Goal: Information Seeking & Learning: Find specific fact

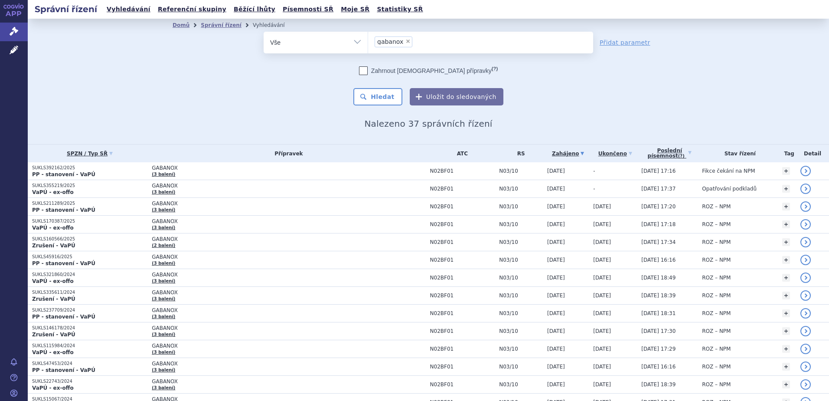
click at [405, 41] on span "×" at bounding box center [407, 41] width 5 height 5
click at [368, 41] on select "gabanox" at bounding box center [368, 42] width 0 height 22
select select
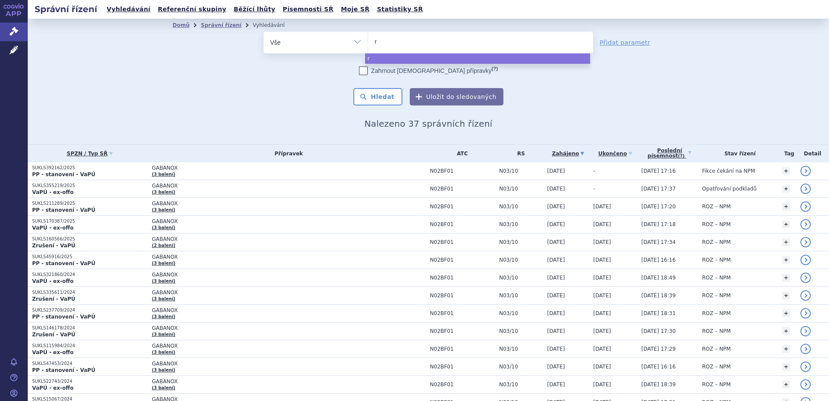
type input "ri"
type input "rix"
type input "rixa"
type input "rixath"
type input "rixathon"
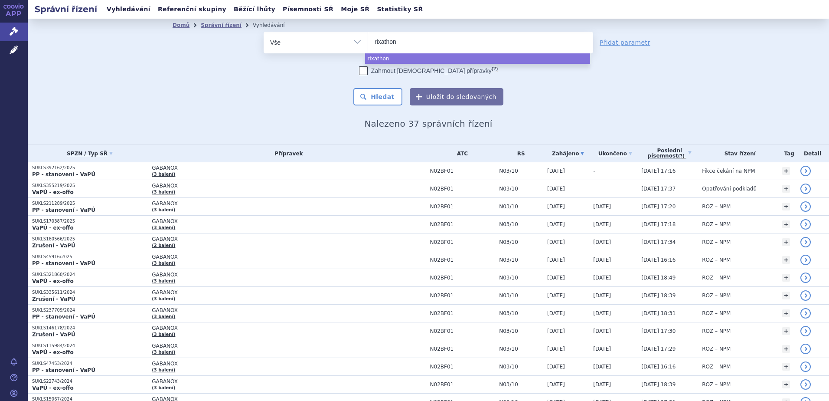
select select "rixathon"
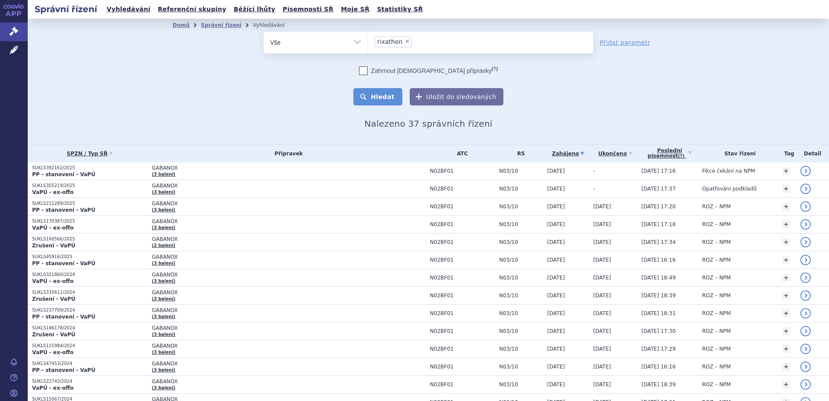
click at [371, 99] on button "Hledat" at bounding box center [377, 96] width 49 height 17
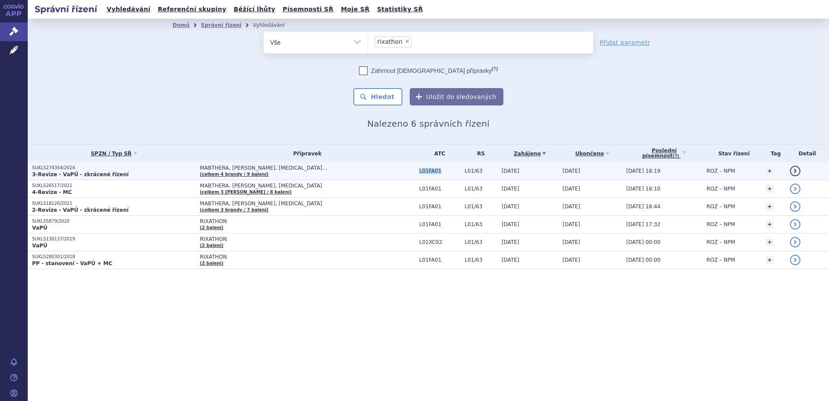
drag, startPoint x: 381, startPoint y: 171, endPoint x: 400, endPoint y: 173, distance: 19.6
click at [419, 173] on span "L01FA01" at bounding box center [439, 171] width 41 height 6
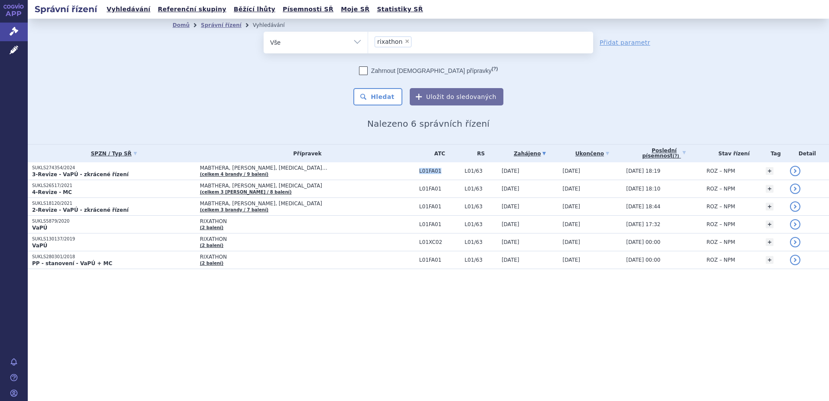
copy span "L01FA01"
click at [405, 43] on span "×" at bounding box center [406, 41] width 5 height 5
click at [368, 43] on select "rixathon" at bounding box center [368, 42] width 0 height 22
select select
paste input "L01FA01"
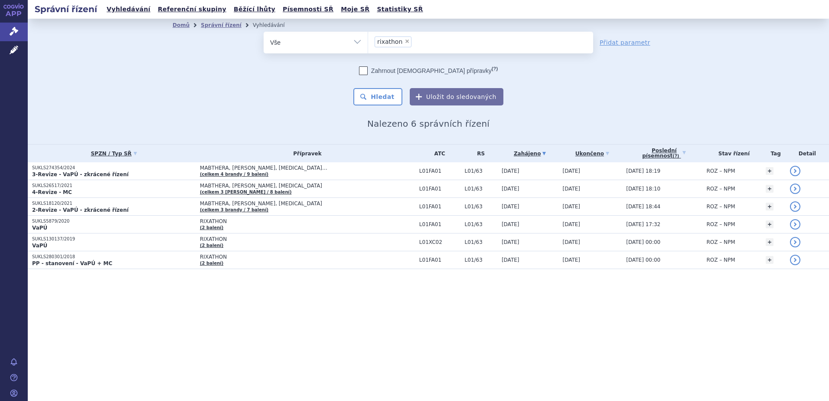
type input "L01FA01"
select select "L01FA01"
click at [387, 92] on button "Hledat" at bounding box center [377, 96] width 49 height 17
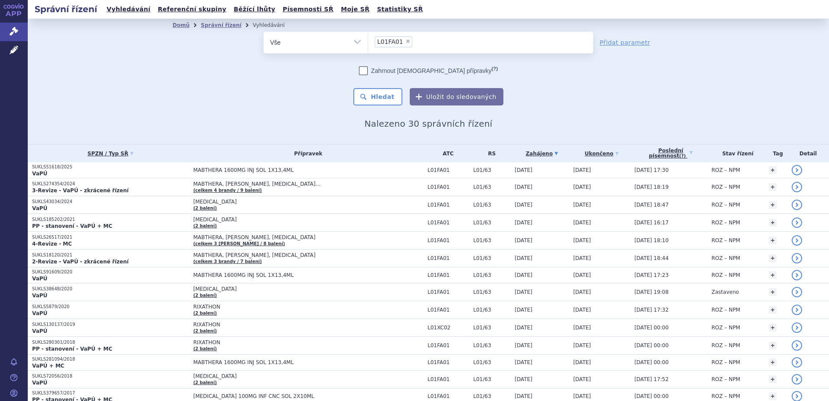
click at [405, 43] on span "×" at bounding box center [407, 41] width 5 height 5
click at [368, 43] on select "L01FA01" at bounding box center [368, 42] width 0 height 22
select select
type input "zi"
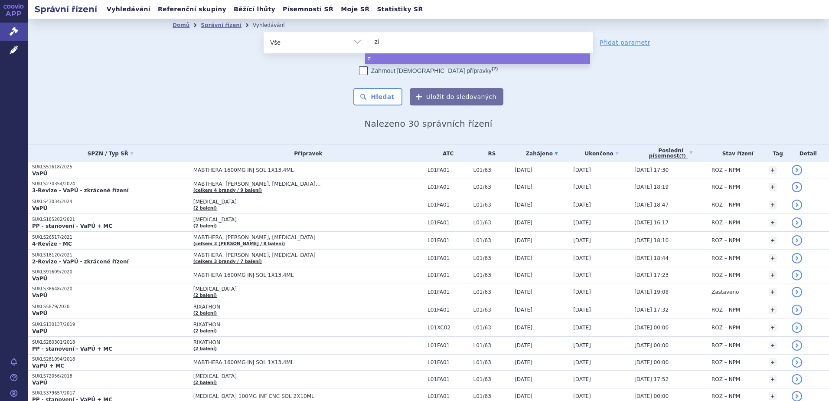
type input "zie"
type input "ziex"
type input "ziext"
type input "ziexten"
type input "ziextenz"
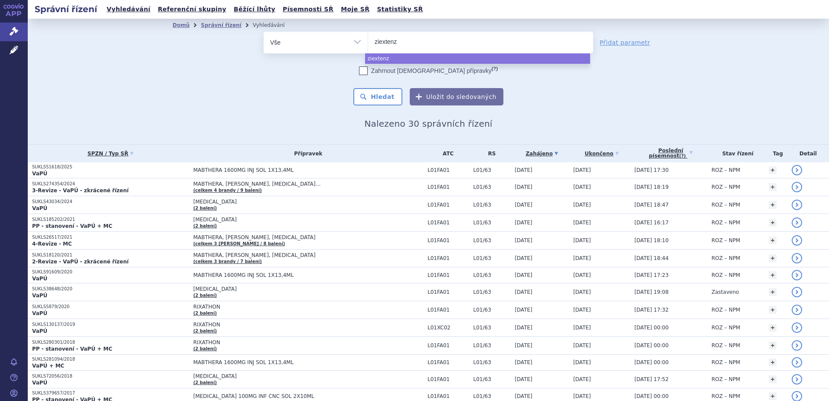
type input "ziextenzo"
select select "ziextenzo"
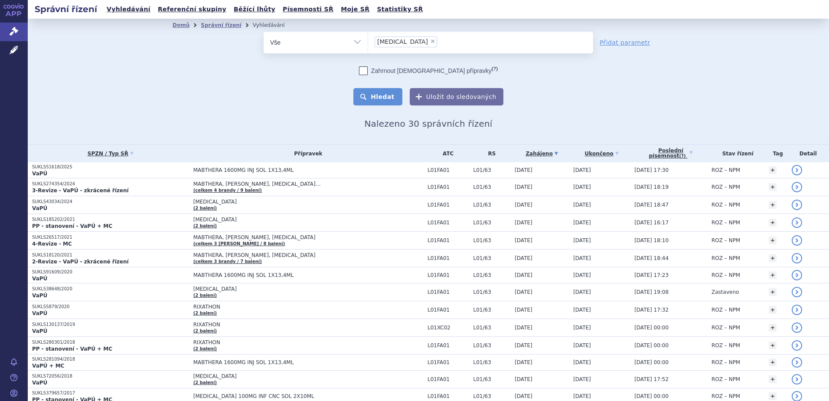
click at [386, 96] on button "Hledat" at bounding box center [377, 96] width 49 height 17
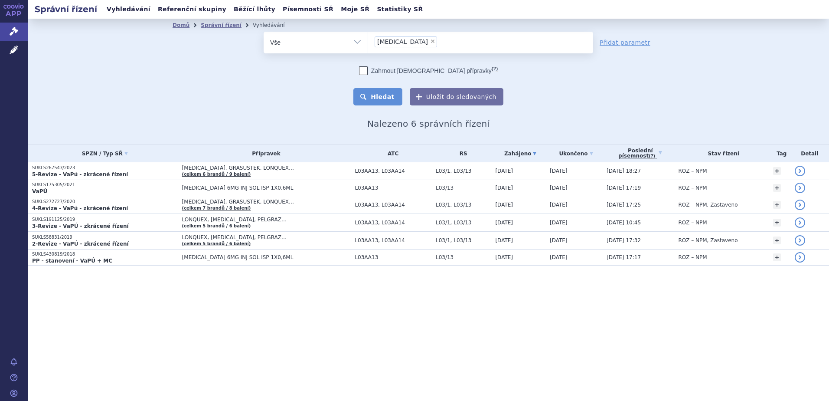
click at [391, 99] on button "Hledat" at bounding box center [377, 96] width 49 height 17
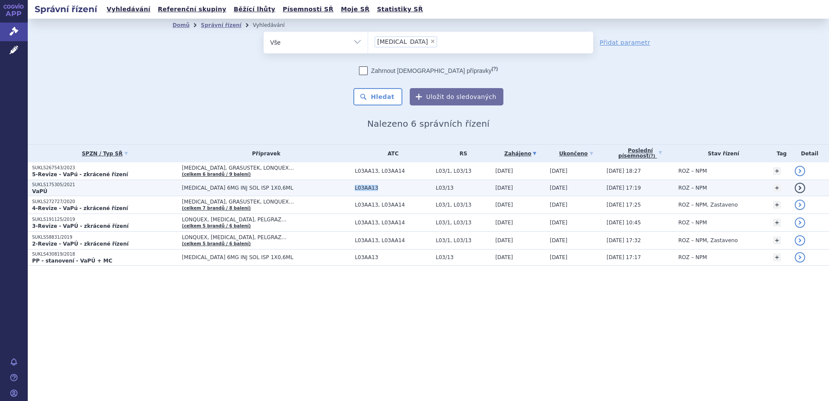
drag, startPoint x: 336, startPoint y: 190, endPoint x: 357, endPoint y: 187, distance: 21.8
click at [357, 187] on td "L03AA13" at bounding box center [390, 188] width 81 height 16
copy span "L03AA13"
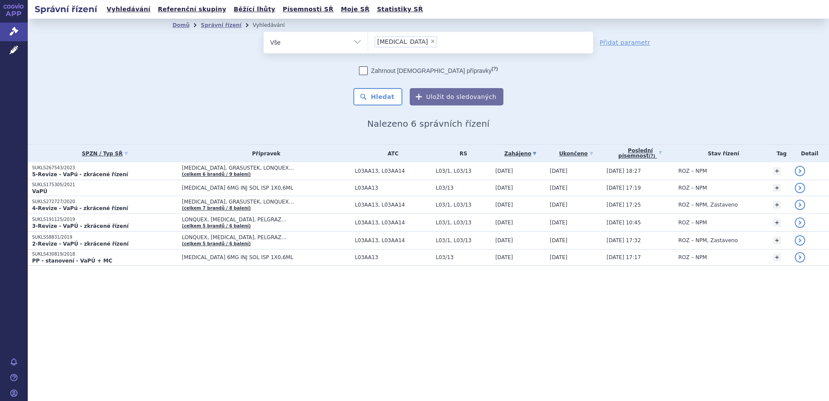
click at [430, 41] on span "×" at bounding box center [432, 41] width 5 height 5
click at [368, 41] on select "[MEDICAL_DATA]" at bounding box center [368, 42] width 0 height 22
select select
type input "L03AA13"
select select "L03AA13"
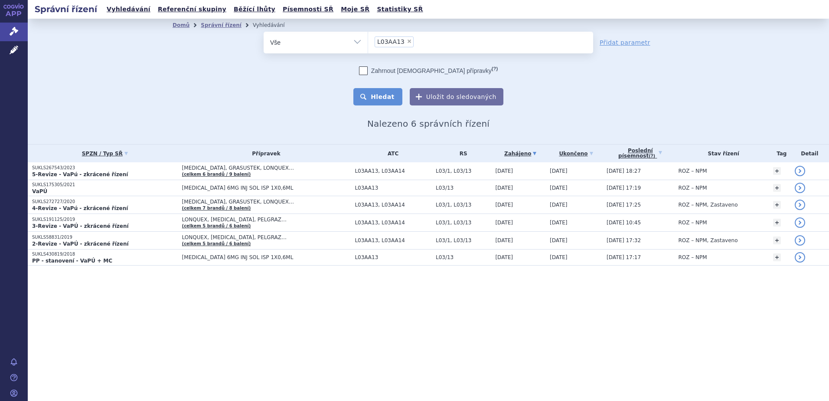
click at [374, 96] on button "Hledat" at bounding box center [377, 96] width 49 height 17
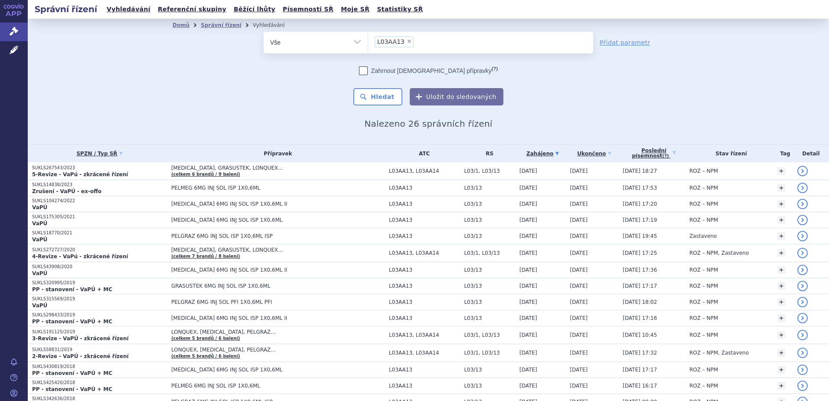
click at [407, 41] on span "×" at bounding box center [409, 41] width 5 height 5
click at [368, 41] on select "L03AA13" at bounding box center [368, 42] width 0 height 22
select select
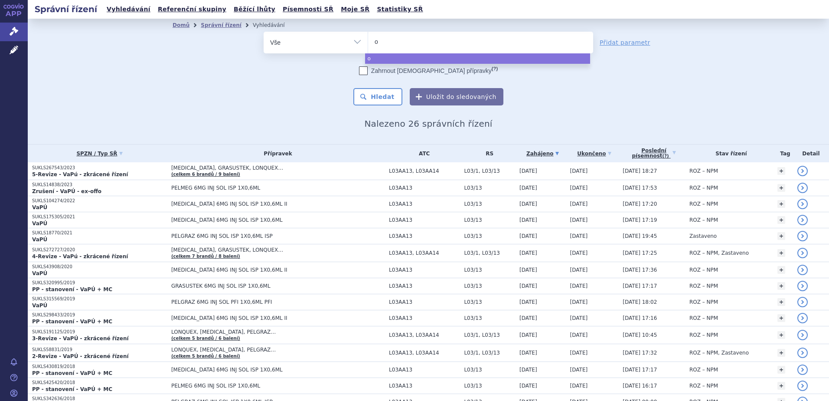
type input "om"
type input "omni"
type input "omnitr"
type input "omnitrop"
type input "[MEDICAL_DATA]"
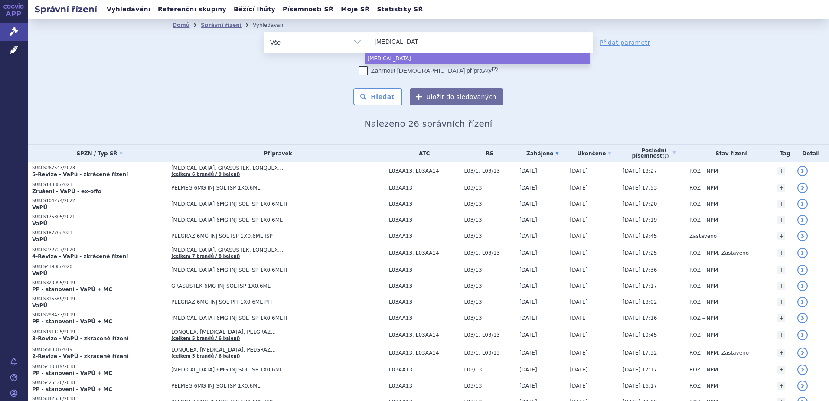
select select "[MEDICAL_DATA]"
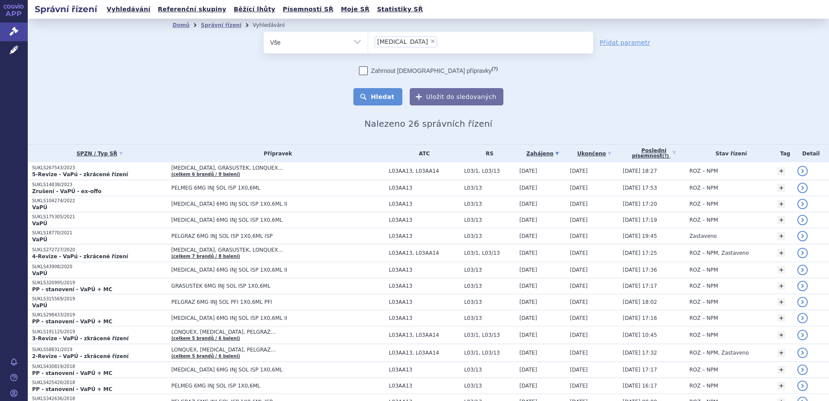
click at [381, 90] on button "Hledat" at bounding box center [377, 96] width 49 height 17
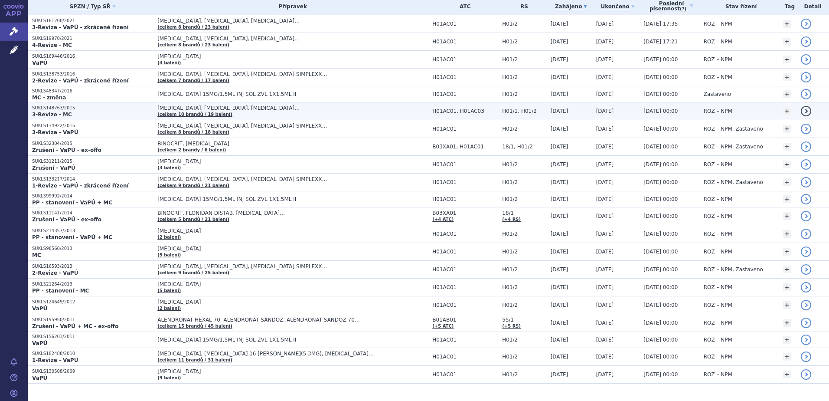
scroll to position [164, 0]
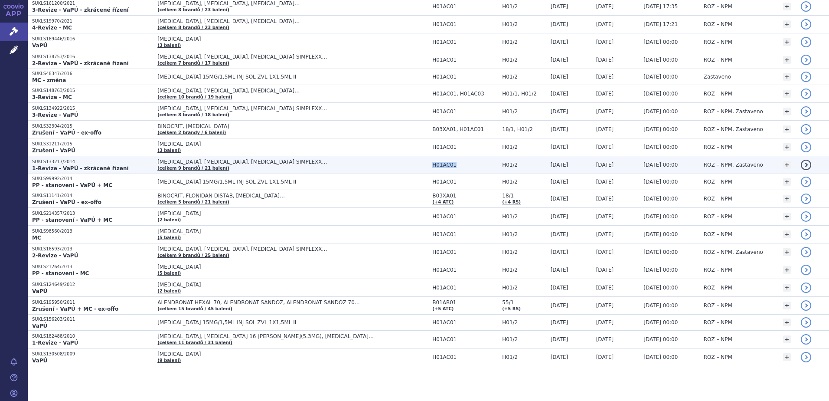
drag, startPoint x: 414, startPoint y: 166, endPoint x: 436, endPoint y: 168, distance: 21.7
click at [436, 168] on td "H01AC01" at bounding box center [463, 165] width 70 height 18
copy span "H01AC01"
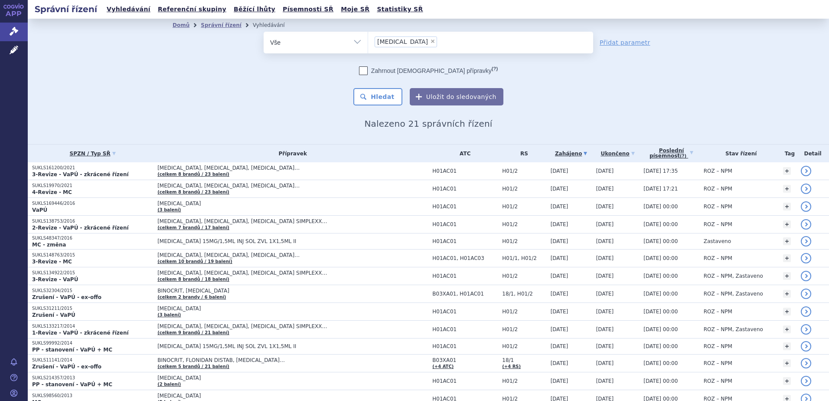
click at [430, 43] on span "×" at bounding box center [432, 41] width 5 height 5
click at [368, 43] on select "omnitrope" at bounding box center [368, 42] width 0 height 22
select select
type input "H01AC01"
select select "H01AC01"
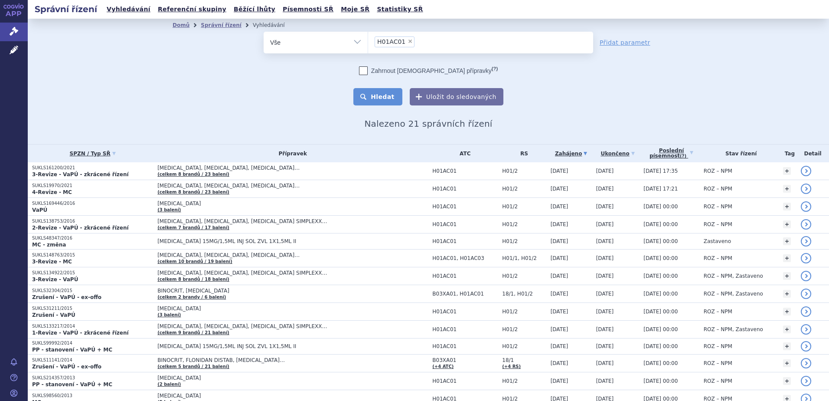
click at [381, 92] on button "Hledat" at bounding box center [377, 96] width 49 height 17
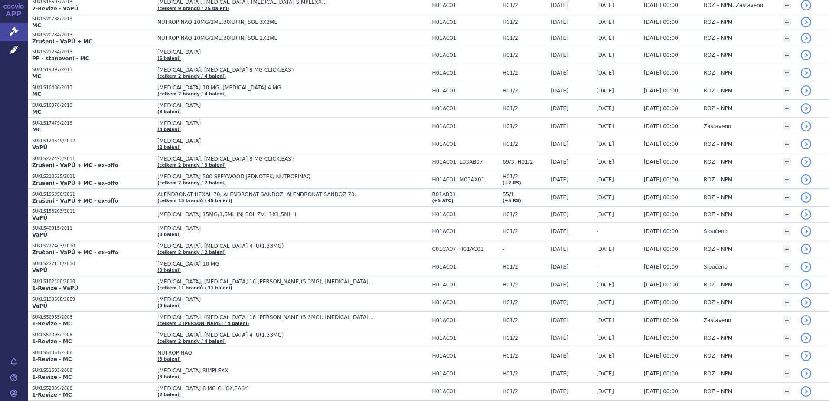
scroll to position [987, 0]
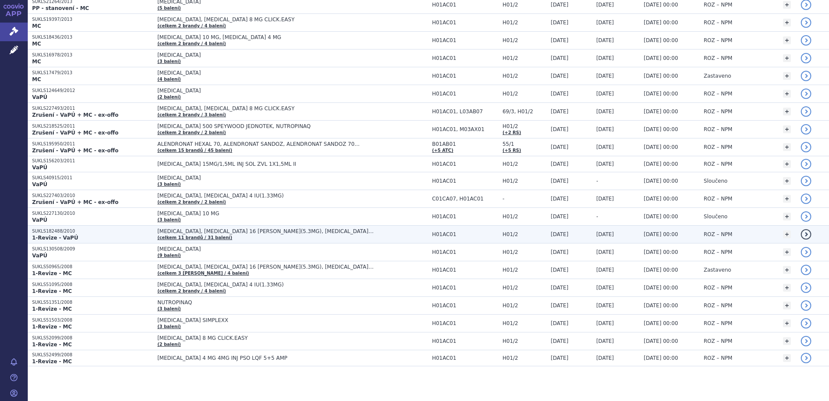
click at [182, 231] on span "[MEDICAL_DATA], [MEDICAL_DATA] 16 [PERSON_NAME](5.3MG), [MEDICAL_DATA] 36 [PERS…" at bounding box center [265, 231] width 217 height 6
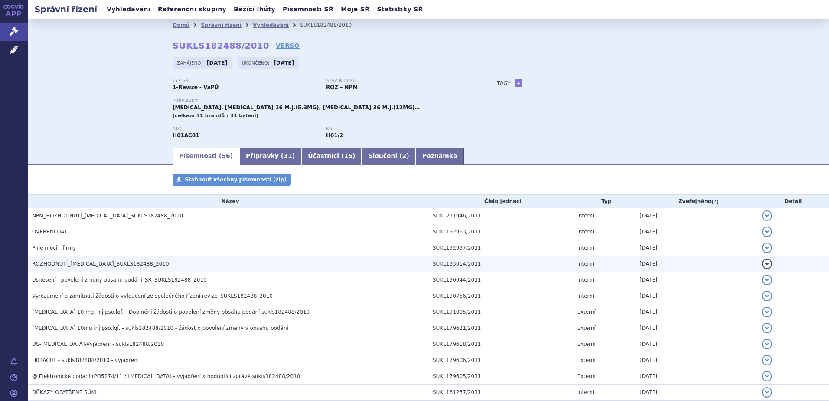
click at [122, 261] on span "ROZHODNUTÍ_SOMATROPIN_SUKLS182488_2010" at bounding box center [100, 264] width 137 height 6
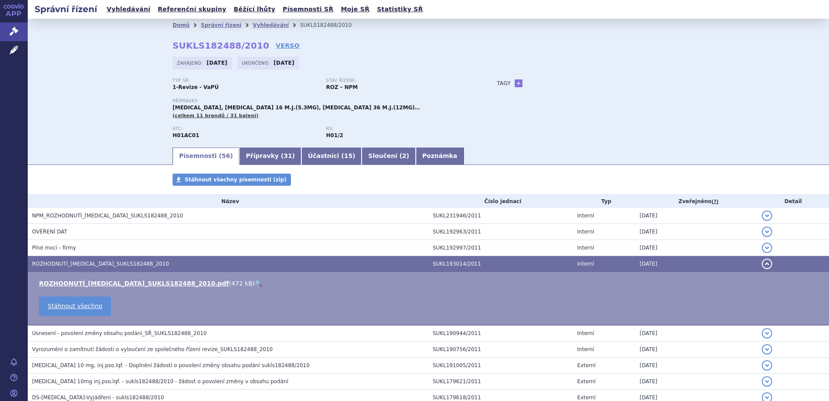
click at [255, 284] on link "🔍" at bounding box center [258, 283] width 7 height 7
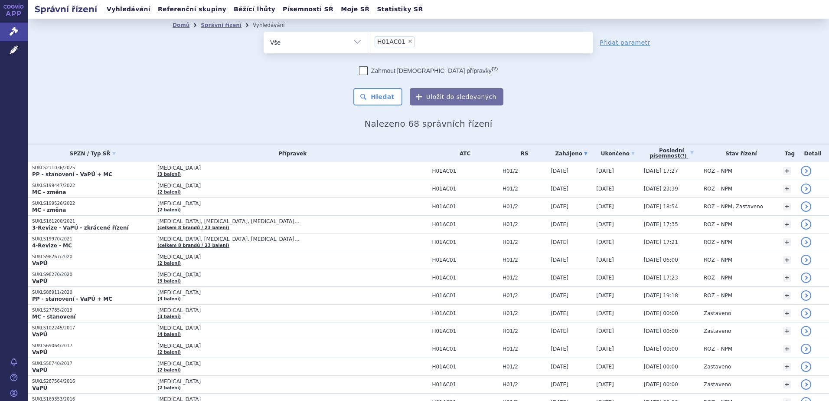
click at [65, 51] on div "Domů Správní řízení Vyhledávání Vyhledávání ve správních řízeních odstranit Vše…" at bounding box center [428, 81] width 801 height 125
click at [407, 42] on span "×" at bounding box center [409, 41] width 5 height 5
click at [368, 42] on select "H01AC01" at bounding box center [368, 42] width 0 height 22
select select
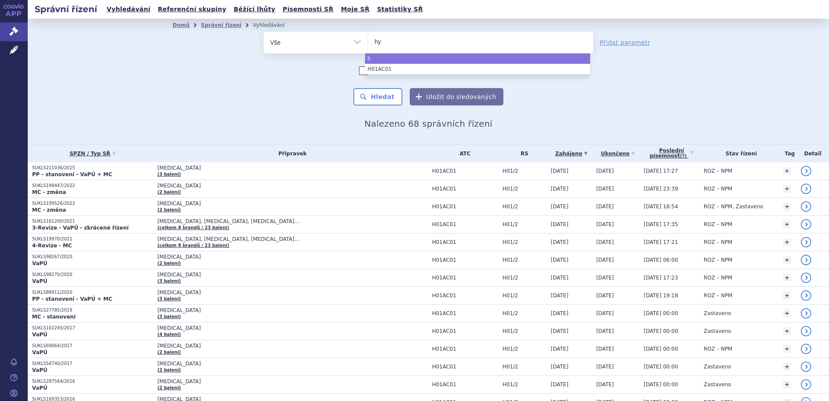
type input "hyr"
type input "hyri"
type input "hyrim"
type input "hyrimoz"
select select "hyrimoz"
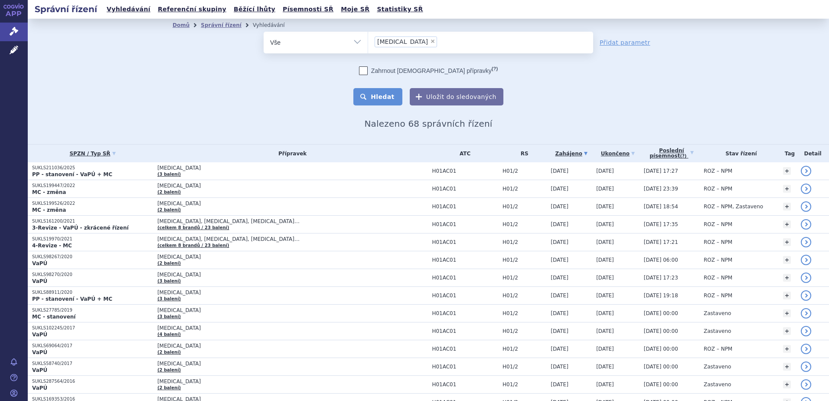
click at [391, 102] on button "Hledat" at bounding box center [377, 96] width 49 height 17
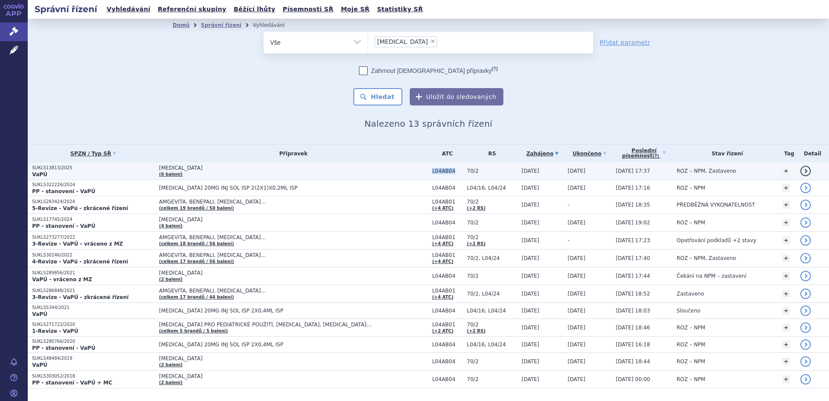
drag, startPoint x: 376, startPoint y: 172, endPoint x: 397, endPoint y: 172, distance: 21.2
click at [428, 172] on td "L04AB04" at bounding box center [445, 171] width 35 height 18
copy span "L04AB04"
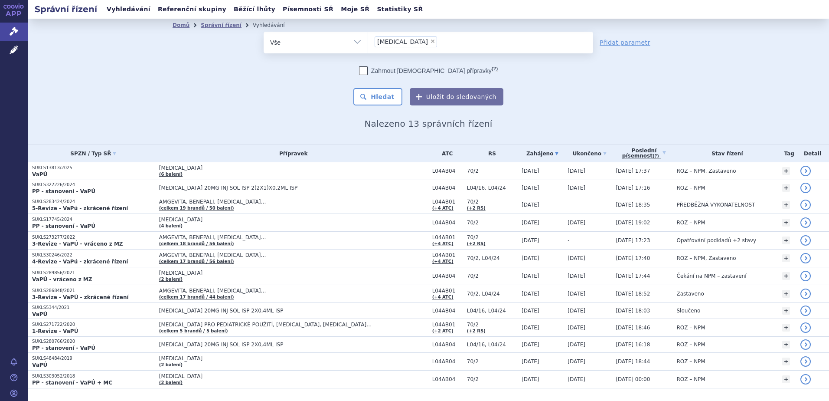
click at [430, 42] on span "×" at bounding box center [432, 41] width 5 height 5
click at [368, 42] on select "hyrimoz" at bounding box center [368, 42] width 0 height 22
select select
paste input "L04AB04"
type input "L04AB04"
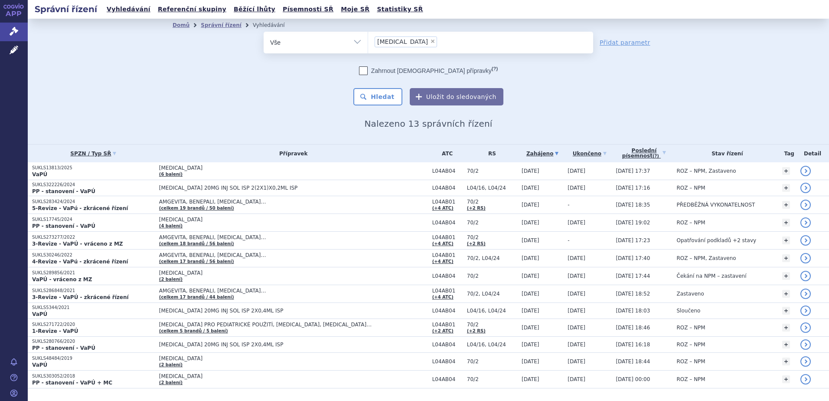
select select "L04AB04"
click at [373, 95] on button "Hledat" at bounding box center [377, 96] width 49 height 17
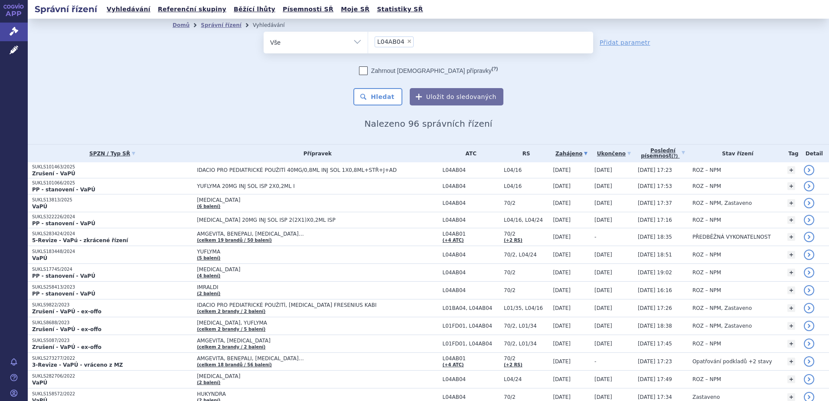
click at [128, 88] on div "Domů Správní řízení Vyhledávání Vyhledávání ve správních řízeních odstranit Vše…" at bounding box center [428, 81] width 801 height 125
